Goal: Information Seeking & Learning: Learn about a topic

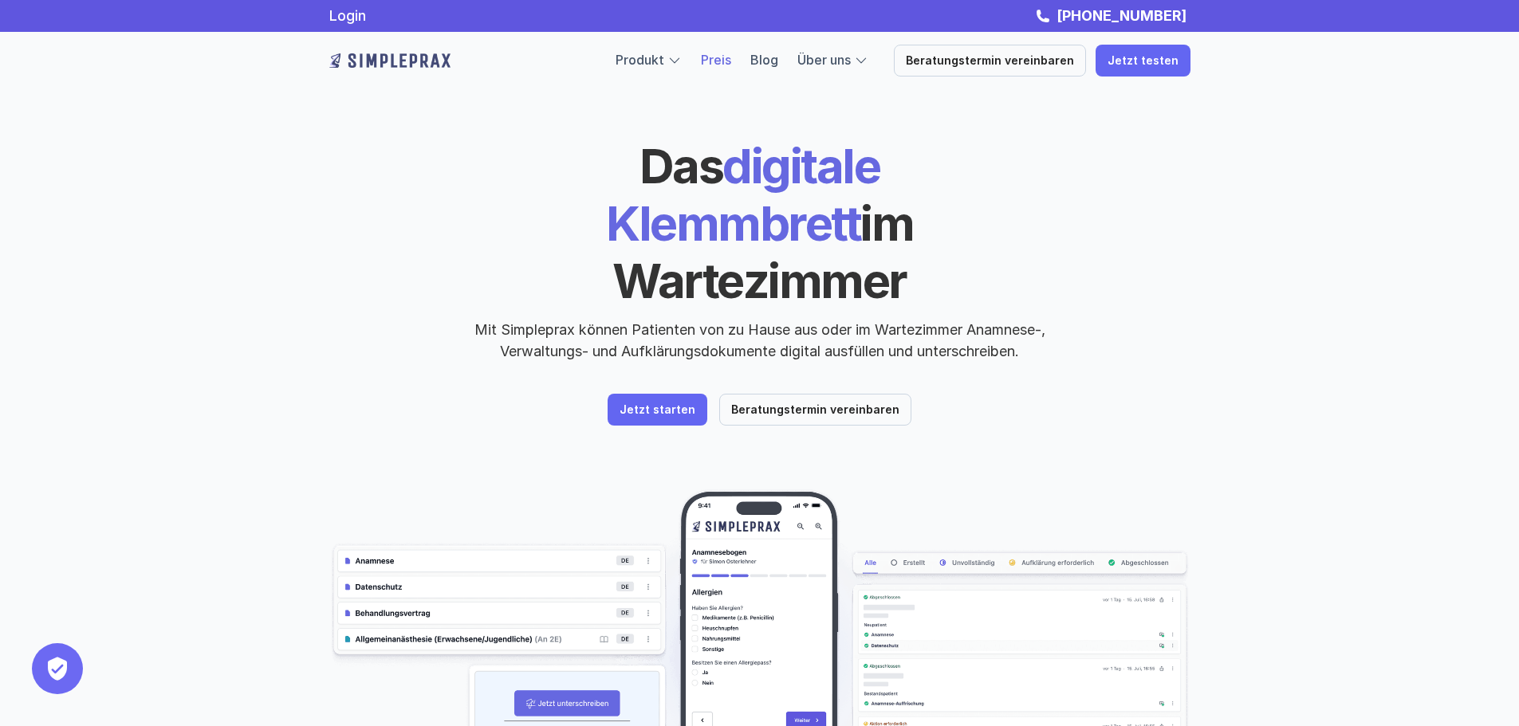
click at [731, 57] on link "Preis" at bounding box center [716, 60] width 30 height 16
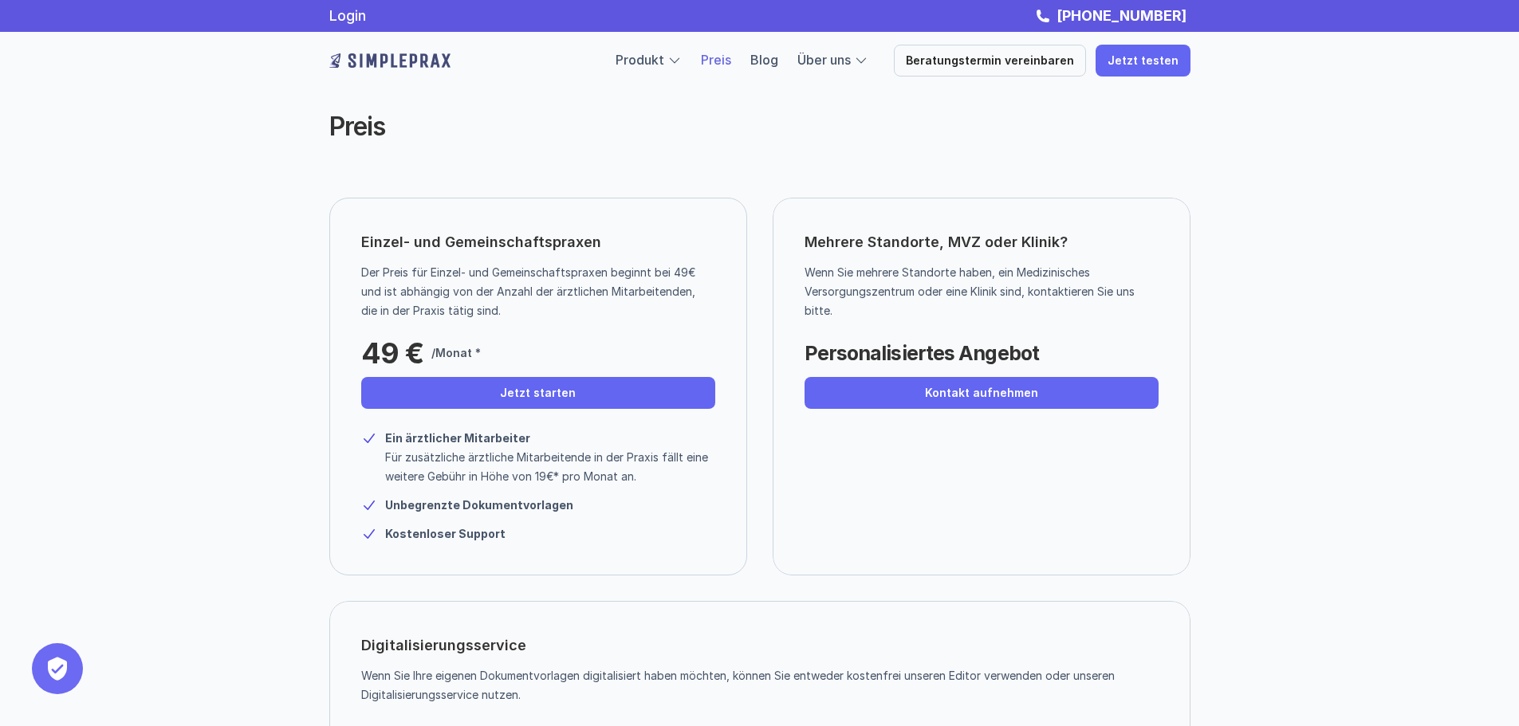
click at [384, 339] on p "49 €" at bounding box center [392, 353] width 62 height 32
click at [380, 340] on p "49 €" at bounding box center [392, 353] width 62 height 32
drag, startPoint x: 364, startPoint y: 352, endPoint x: 497, endPoint y: 346, distance: 133.3
click at [497, 346] on div "49 € /Monat *" at bounding box center [482, 349] width 242 height 40
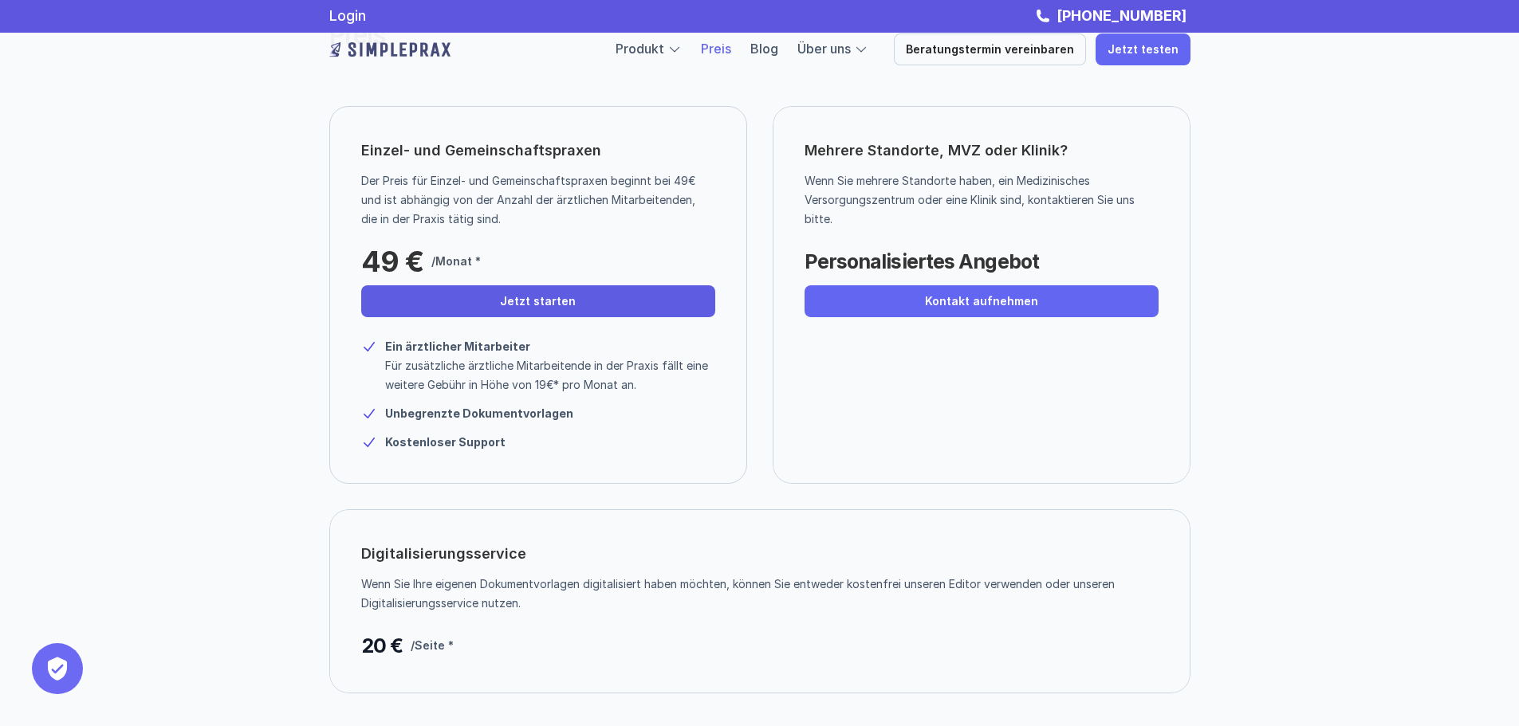
scroll to position [80, 0]
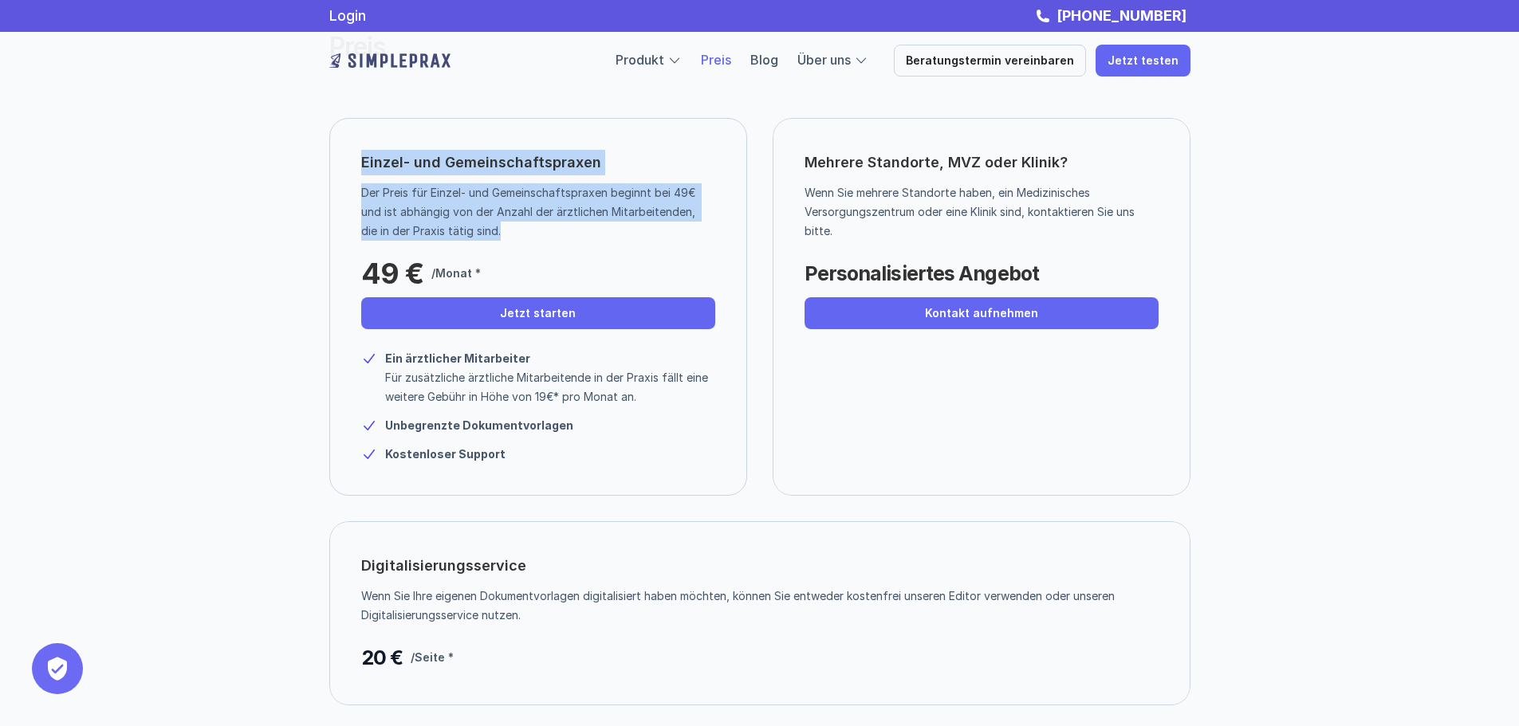
drag, startPoint x: 363, startPoint y: 159, endPoint x: 564, endPoint y: 230, distance: 213.1
click at [564, 230] on div "Einzel- und Gemeinschaftspraxen Der Preis für Einzel- und Gemeinschaftspraxen b…" at bounding box center [538, 307] width 418 height 378
click at [564, 230] on p "Der Preis für Einzel- und Gemeinschaftspraxen beginnt bei 49€ und ist abhängig …" at bounding box center [532, 211] width 342 height 57
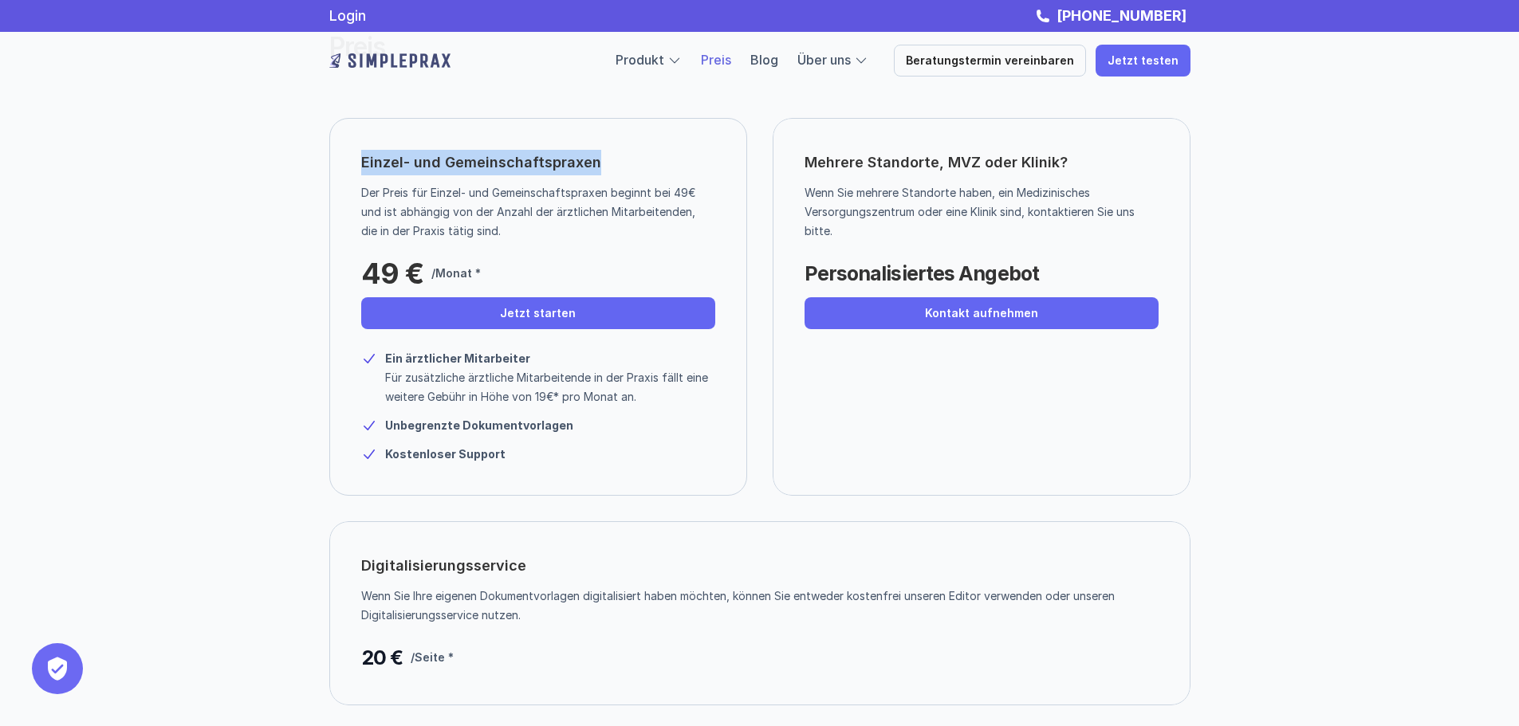
drag, startPoint x: 360, startPoint y: 157, endPoint x: 611, endPoint y: 162, distance: 250.4
click at [611, 162] on div "Einzel- und Gemeinschaftspraxen Der Preis für Einzel- und Gemeinschaftspraxen b…" at bounding box center [538, 307] width 418 height 378
click at [675, 191] on p "Der Preis für Einzel- und Gemeinschaftspraxen beginnt bei 49€ und ist abhängig …" at bounding box center [532, 211] width 342 height 57
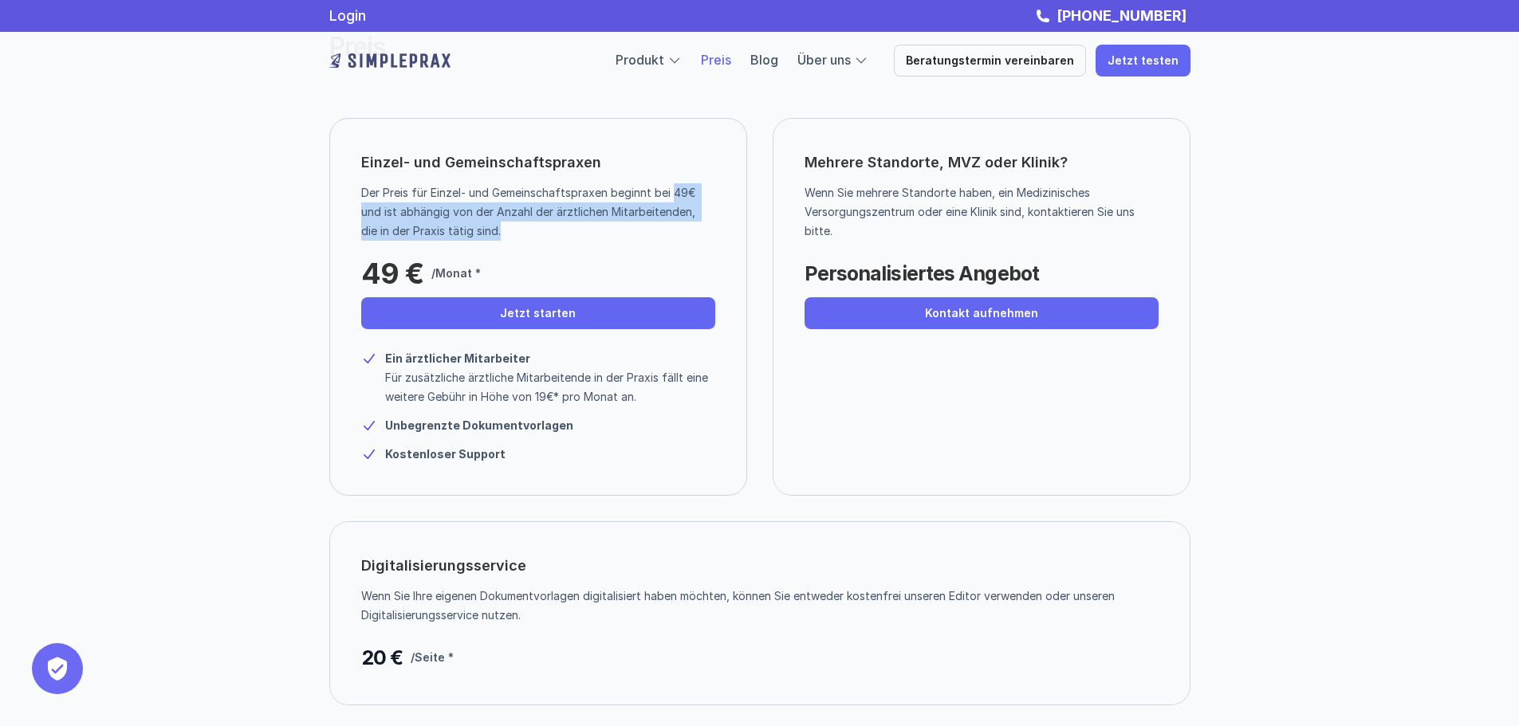
drag, startPoint x: 675, startPoint y: 191, endPoint x: 674, endPoint y: 225, distance: 33.5
click at [674, 225] on p "Der Preis für Einzel- und Gemeinschaftspraxen beginnt bei 49€ und ist abhängig …" at bounding box center [532, 211] width 342 height 57
click at [674, 224] on p "Der Preis für Einzel- und Gemeinschaftspraxen beginnt bei 49€ und ist abhängig …" at bounding box center [532, 211] width 342 height 57
click at [675, 191] on p "Der Preis für Einzel- und Gemeinschaftspraxen beginnt bei 49€ und ist abhängig …" at bounding box center [532, 211] width 342 height 57
drag, startPoint x: 675, startPoint y: 191, endPoint x: 673, endPoint y: 226, distance: 35.1
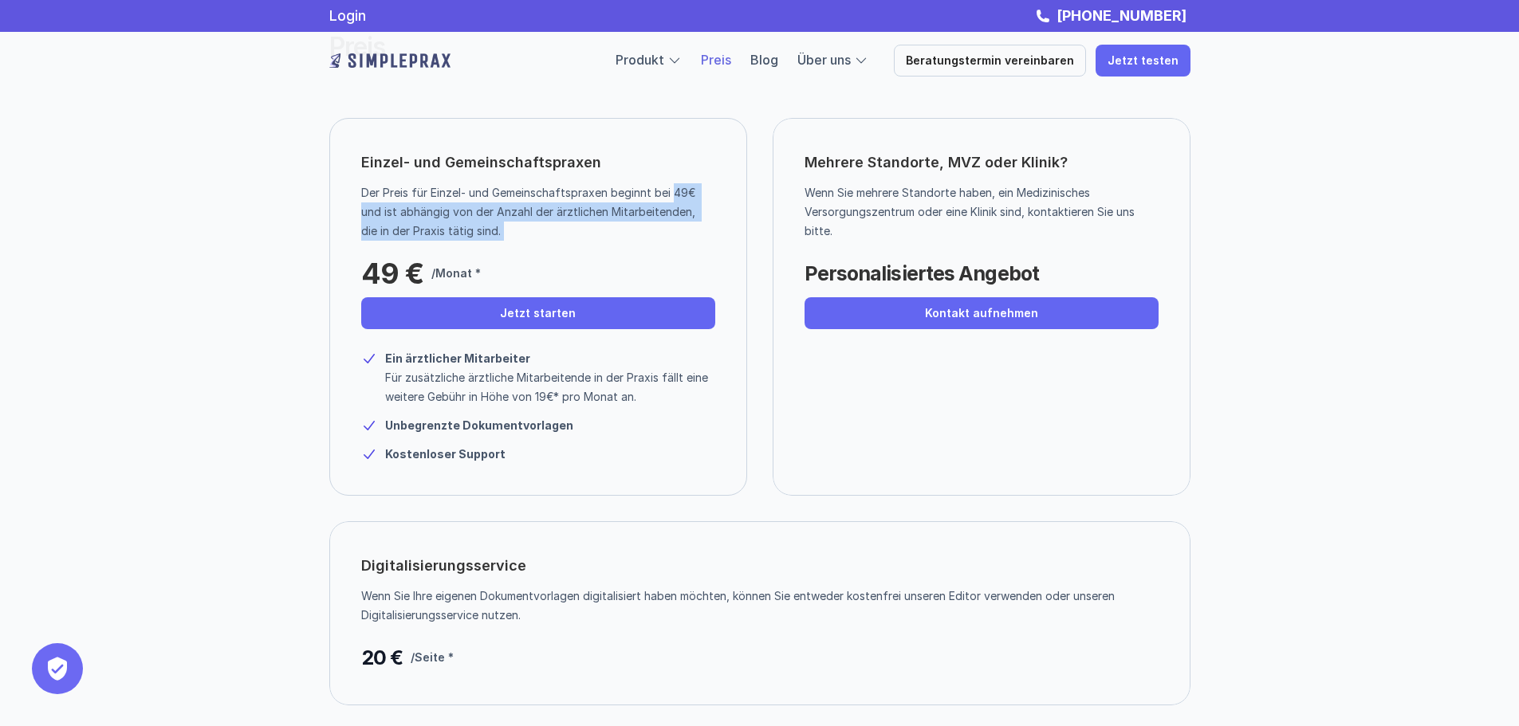
click at [673, 226] on p "Der Preis für Einzel- und Gemeinschaftspraxen beginnt bei 49€ und ist abhängig …" at bounding box center [532, 211] width 342 height 57
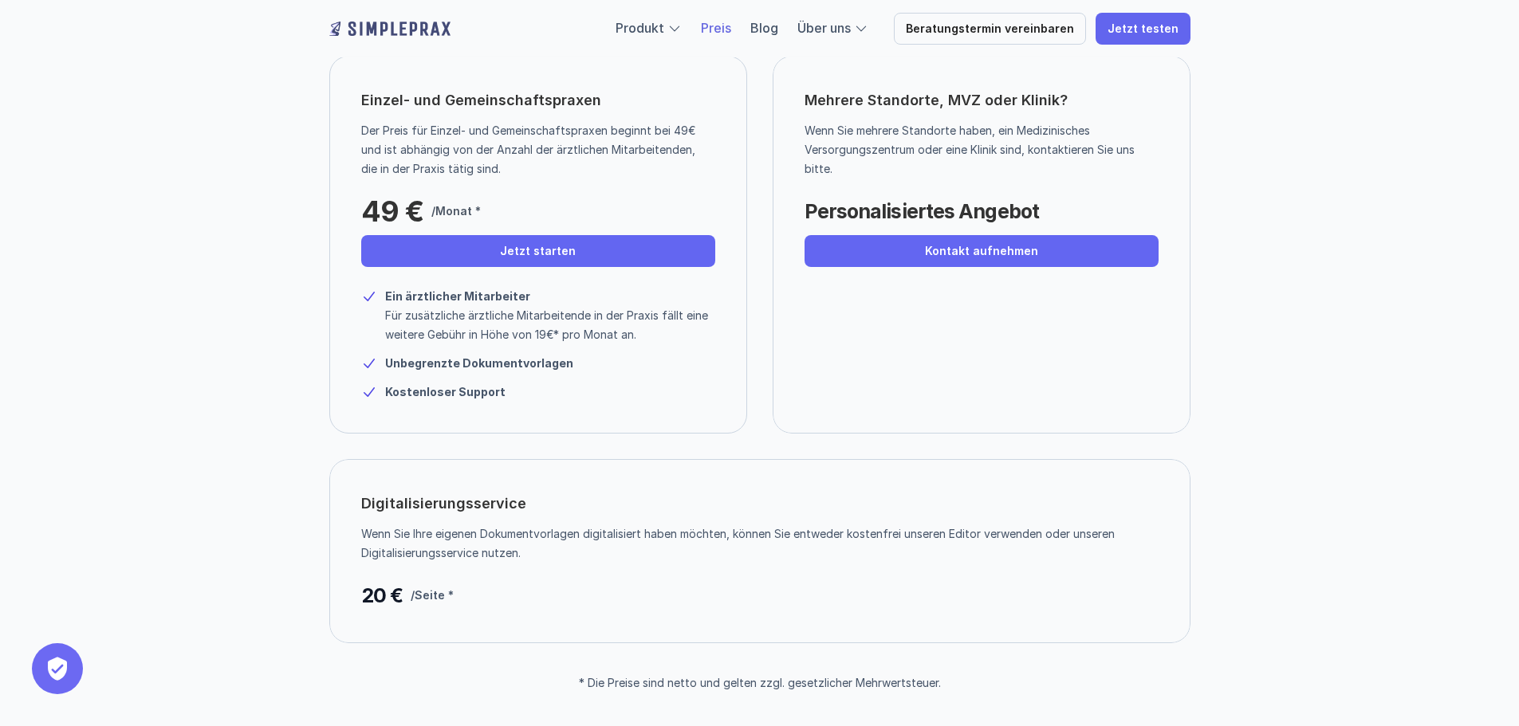
scroll to position [0, 0]
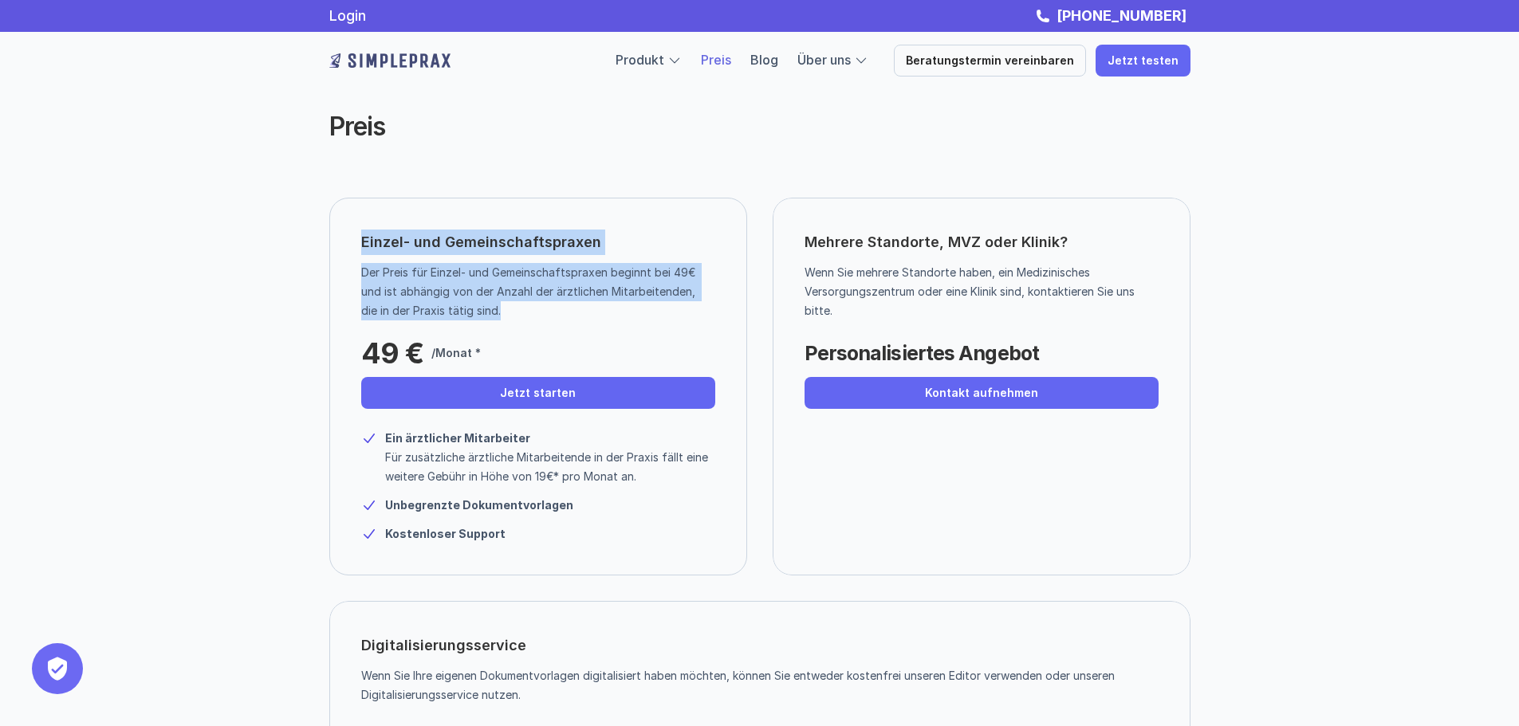
drag, startPoint x: 364, startPoint y: 239, endPoint x: 635, endPoint y: 302, distance: 279.1
click at [635, 302] on div "Einzel- und Gemeinschaftspraxen Der Preis für Einzel- und Gemeinschaftspraxen b…" at bounding box center [538, 387] width 418 height 378
click at [635, 302] on p "Der Preis für Einzel- und Gemeinschaftspraxen beginnt bei 49€ und ist abhängig …" at bounding box center [532, 291] width 342 height 57
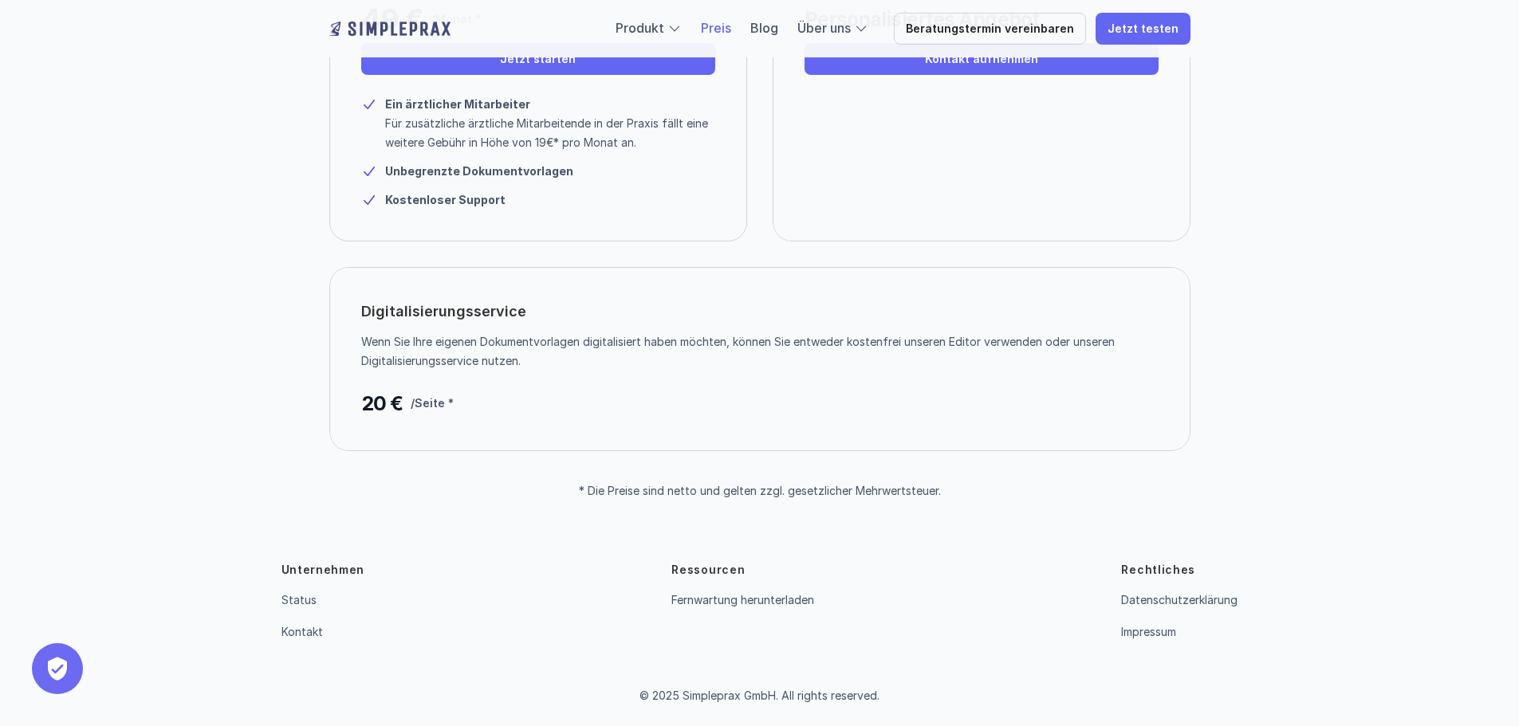
scroll to position [335, 0]
drag, startPoint x: 283, startPoint y: 570, endPoint x: 515, endPoint y: 569, distance: 232.0
click at [515, 569] on div "Unternehmen Status Kontakt Ressourcen Fernwartung herunterladen Rechtliches Dat…" at bounding box center [759, 601] width 957 height 80
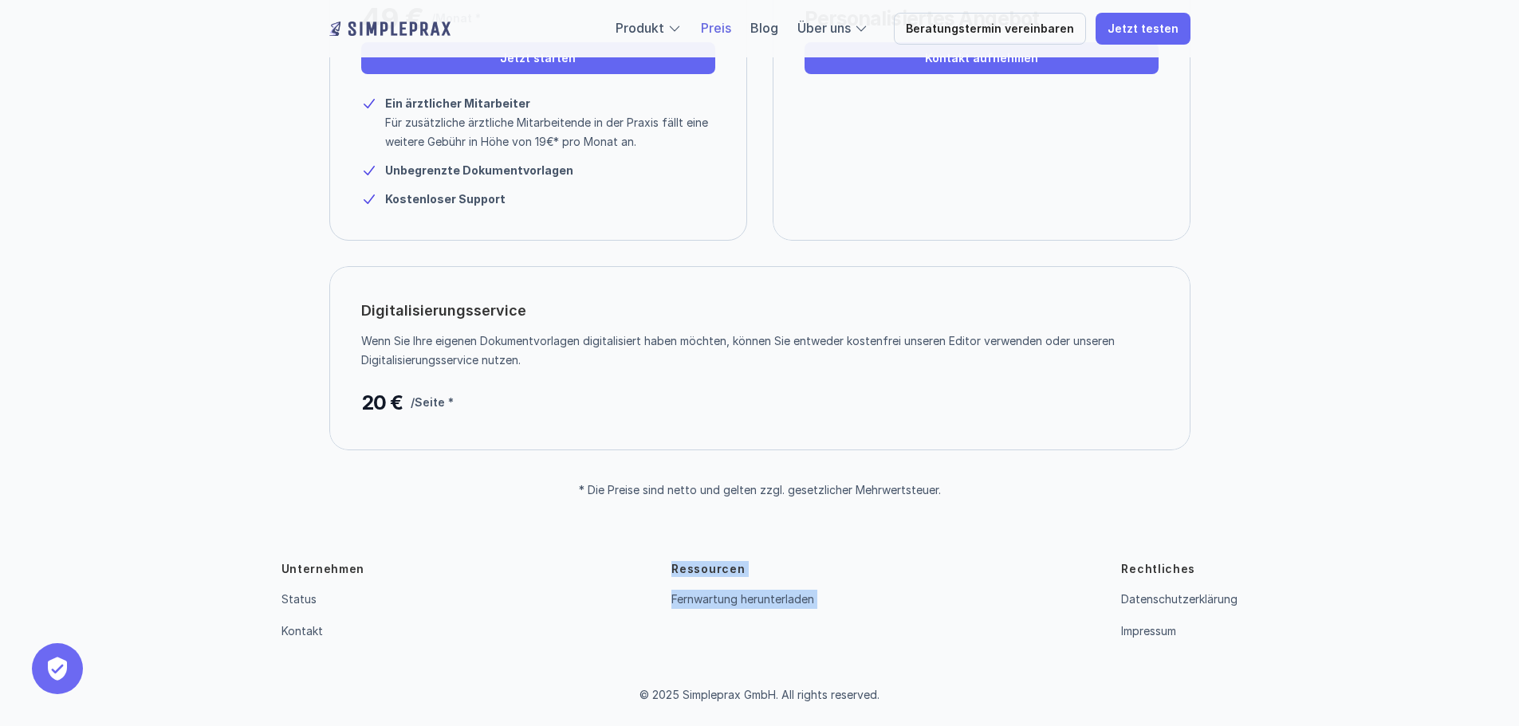
drag, startPoint x: 515, startPoint y: 569, endPoint x: 920, endPoint y: 567, distance: 405.0
click at [920, 567] on div "Unternehmen Status Kontakt Ressourcen Fernwartung herunterladen Rechtliches Dat…" at bounding box center [759, 601] width 957 height 80
drag, startPoint x: 920, startPoint y: 567, endPoint x: 1233, endPoint y: 444, distance: 335.8
click at [922, 567] on div "Unternehmen Status Kontakt Ressourcen Fernwartung herunterladen Rechtliches Dat…" at bounding box center [759, 601] width 957 height 80
click at [943, 533] on div "Unternehmen Status Kontakt Ressourcen Fernwartung herunterladen Rechtliches Dat…" at bounding box center [759, 612] width 1519 height 229
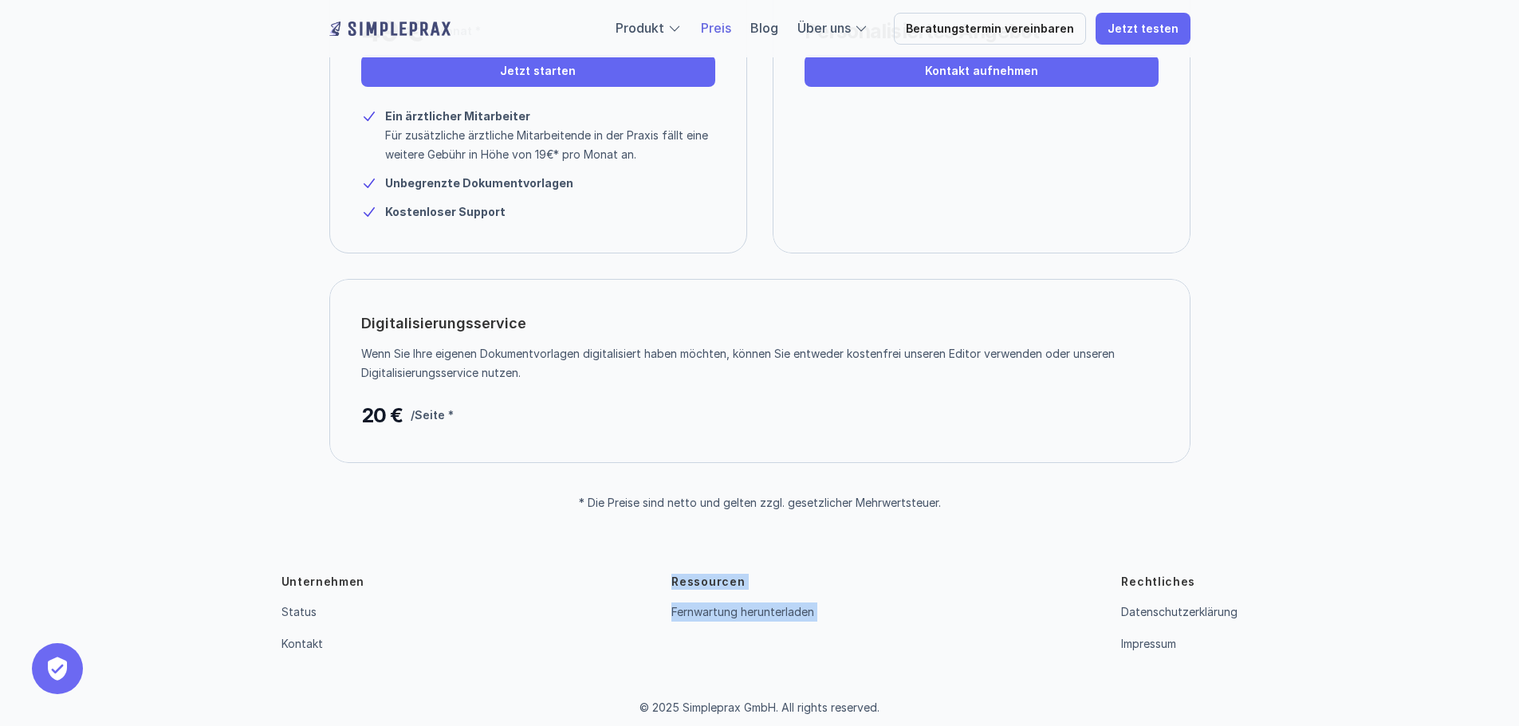
scroll to position [0, 0]
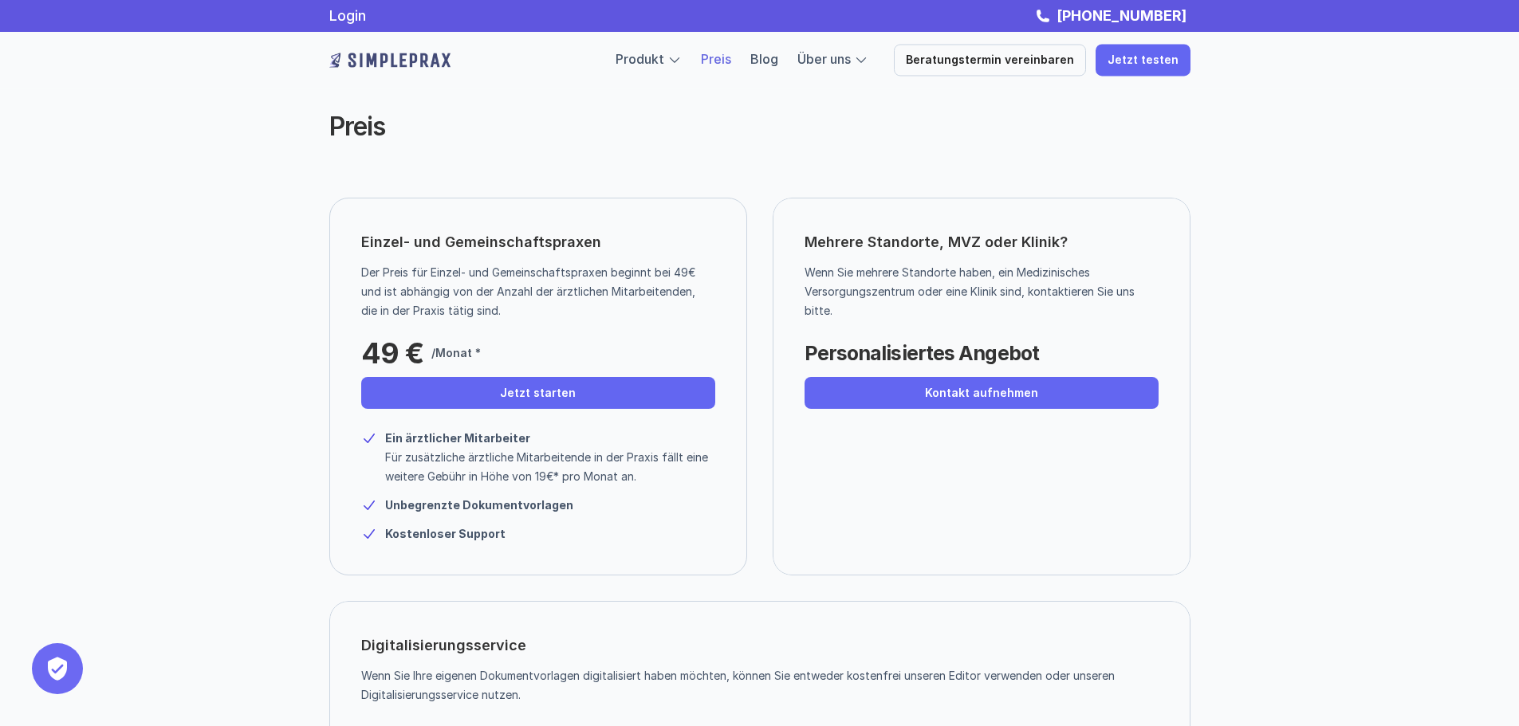
click at [916, 145] on div "Preis" at bounding box center [759, 127] width 957 height 126
click at [385, 53] on img at bounding box center [389, 61] width 121 height 26
